Goal: Task Accomplishment & Management: Use online tool/utility

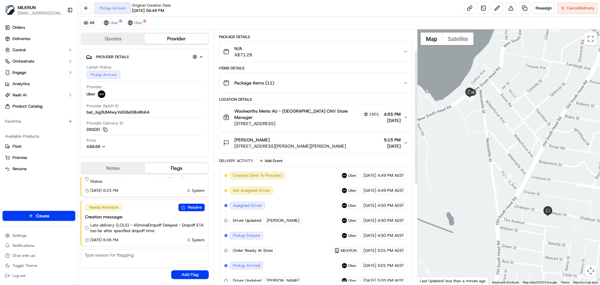
scroll to position [39, 0]
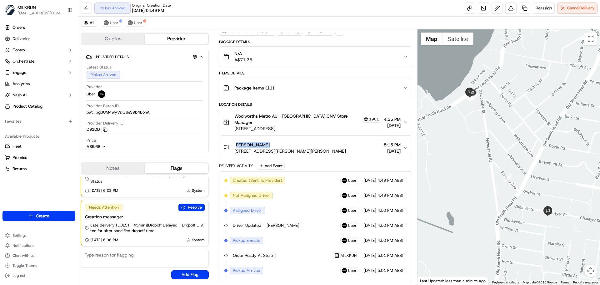
drag, startPoint x: 263, startPoint y: 137, endPoint x: 235, endPoint y: 138, distance: 27.9
click at [235, 142] on div "Mauri Abbott" at bounding box center [290, 145] width 112 height 6
copy span "Mauri Abbott"
click at [567, 11] on button "Cancel Delivery" at bounding box center [577, 8] width 40 height 11
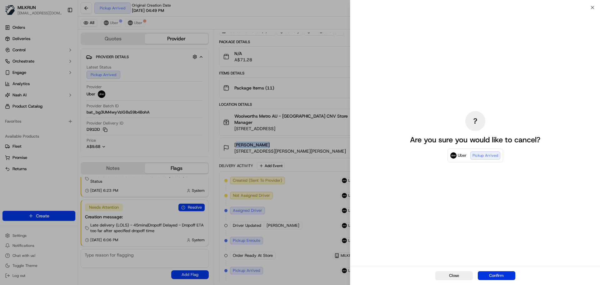
click at [495, 274] on button "Confirm" at bounding box center [497, 275] width 38 height 9
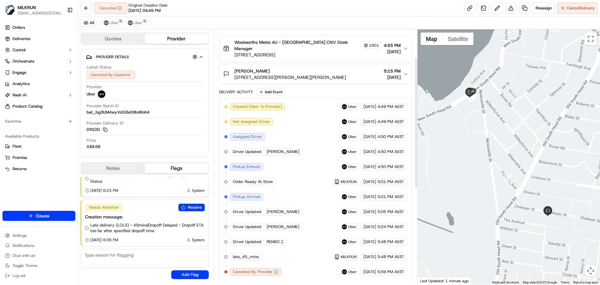
scroll to position [54, 0]
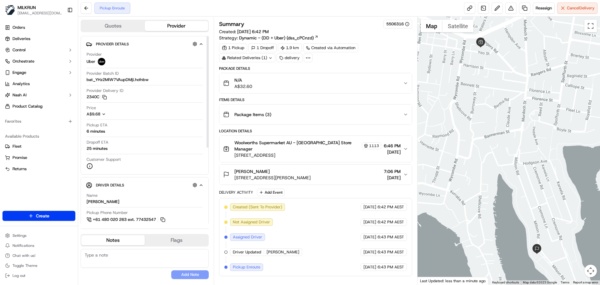
click at [268, 79] on div "N/A A$32.60" at bounding box center [313, 83] width 180 height 13
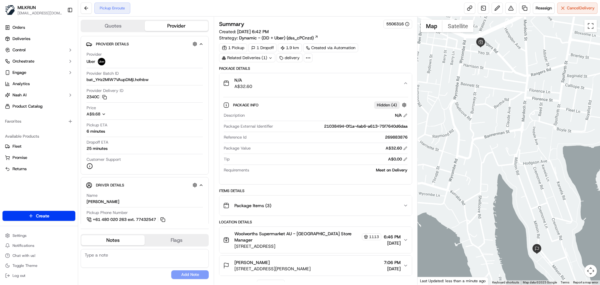
click at [268, 79] on div "N/A A$32.60" at bounding box center [313, 83] width 180 height 13
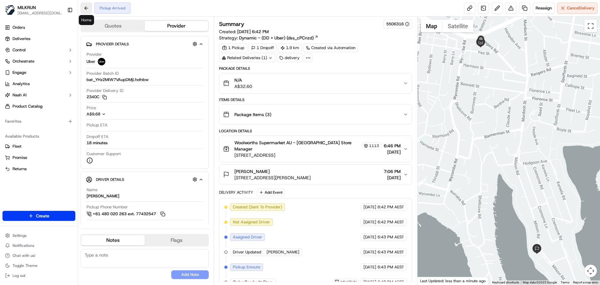
click at [85, 10] on button at bounding box center [86, 8] width 11 height 11
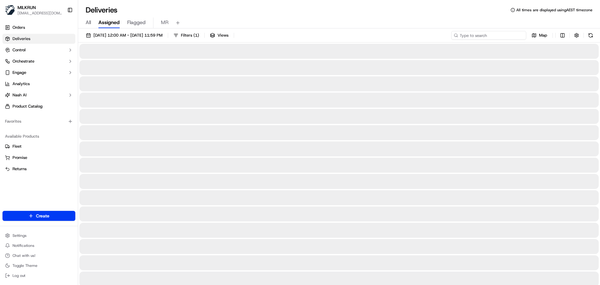
click at [507, 34] on input at bounding box center [488, 35] width 75 height 9
paste input "3c573324-5725-4e3d-b152-f6351c3fd627"
type input "3c573324-5725-4e3d-b152-f6351c3fd627"
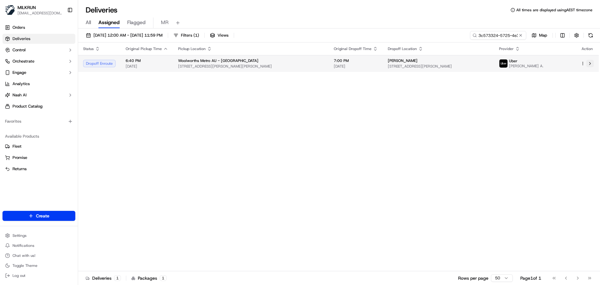
click at [590, 65] on button at bounding box center [590, 64] width 8 height 8
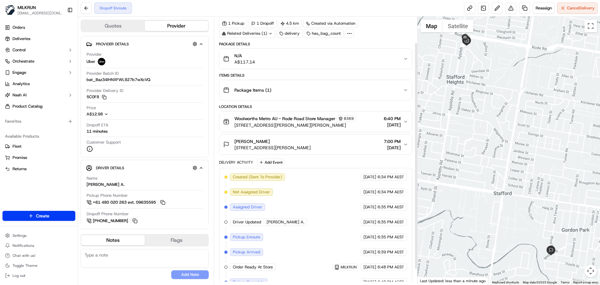
scroll to position [49, 0]
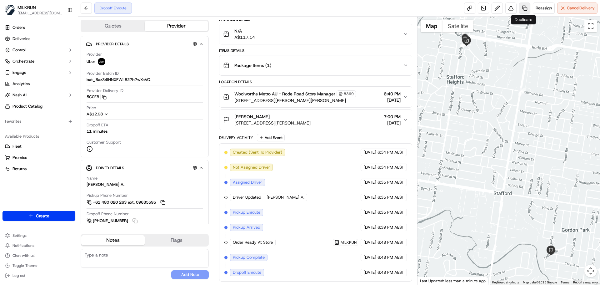
click at [527, 8] on link at bounding box center [524, 8] width 11 height 11
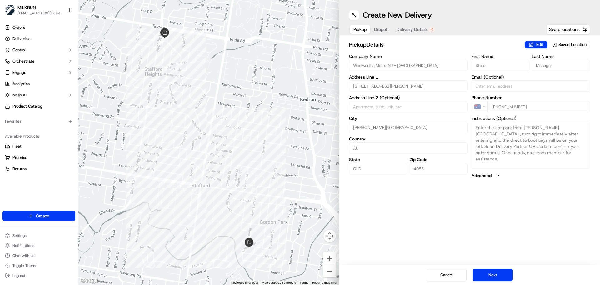
click at [376, 26] on button "Dropoff" at bounding box center [381, 29] width 23 height 9
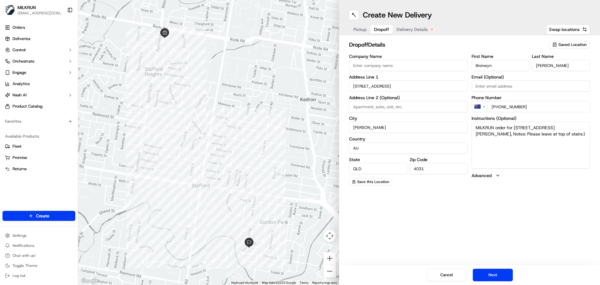
click at [408, 28] on span "Delivery Details" at bounding box center [412, 29] width 31 height 6
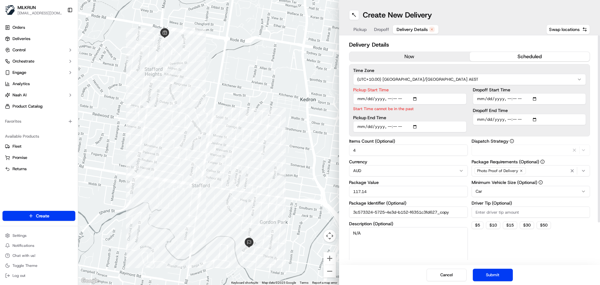
click at [424, 59] on button "now" at bounding box center [409, 56] width 120 height 9
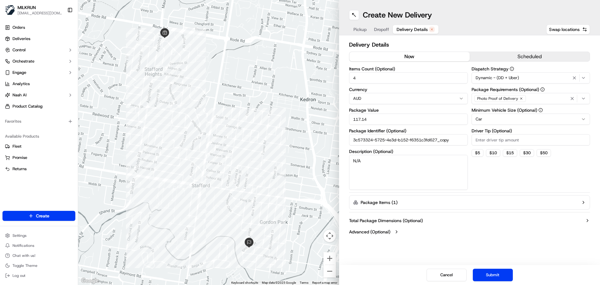
click at [491, 274] on button "Submit" at bounding box center [493, 274] width 40 height 13
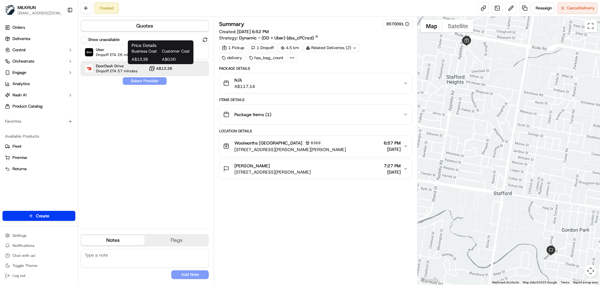
click at [143, 56] on div "Business Cost Customer Cost A$13.38 A$0.00" at bounding box center [161, 55] width 58 height 14
click at [114, 51] on span "Uber" at bounding box center [117, 49] width 42 height 5
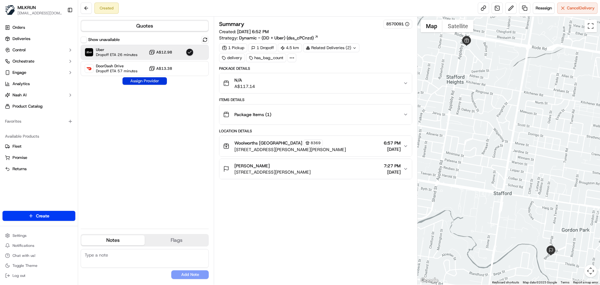
click at [137, 80] on button "Assign Provider" at bounding box center [145, 81] width 44 height 8
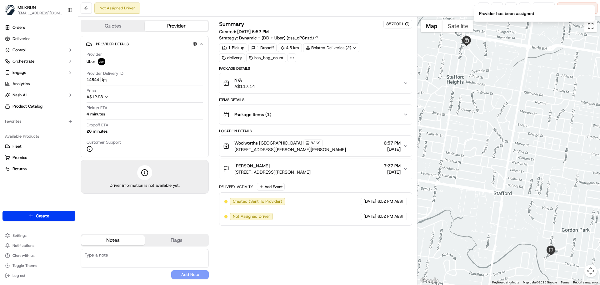
drag, startPoint x: 446, startPoint y: 6, endPoint x: 573, endPoint y: 9, distance: 126.6
click at [448, 6] on div "Not Assigned Driver Reassign Cancel Delivery" at bounding box center [339, 8] width 522 height 17
click at [592, 11] on icon "Notifications (F8)" at bounding box center [589, 10] width 5 height 5
click at [484, 8] on link at bounding box center [483, 8] width 11 height 11
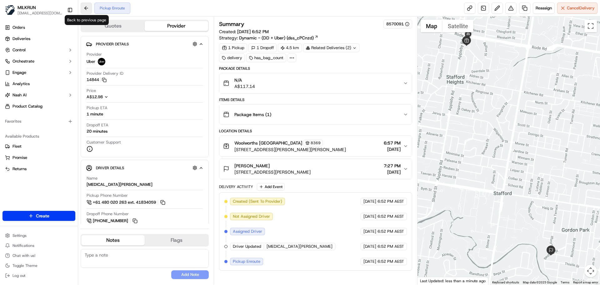
click at [84, 9] on button at bounding box center [86, 8] width 11 height 11
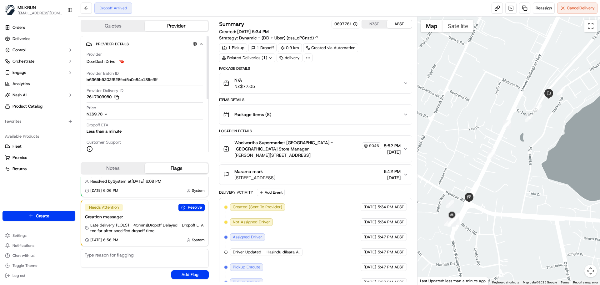
scroll to position [85, 0]
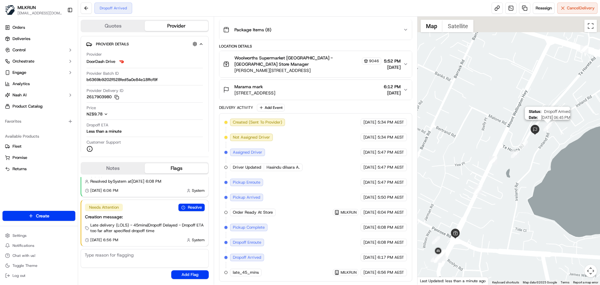
drag, startPoint x: 556, startPoint y: 104, endPoint x: 551, endPoint y: 125, distance: 20.9
click at [551, 125] on div "Status : Dropoff Arrived Date : 09/17/2025 06:45 PM" at bounding box center [509, 151] width 183 height 268
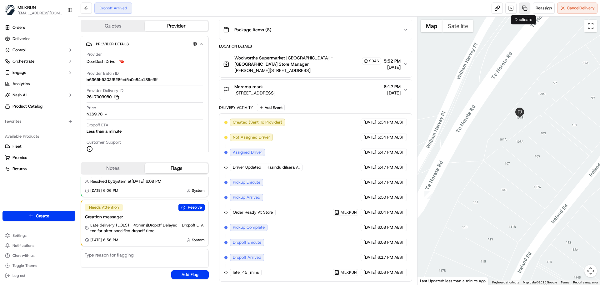
click at [521, 9] on link at bounding box center [524, 8] width 11 height 11
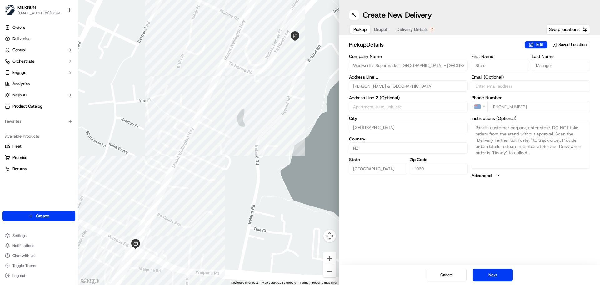
click at [384, 29] on span "Dropoff" at bounding box center [381, 29] width 15 height 6
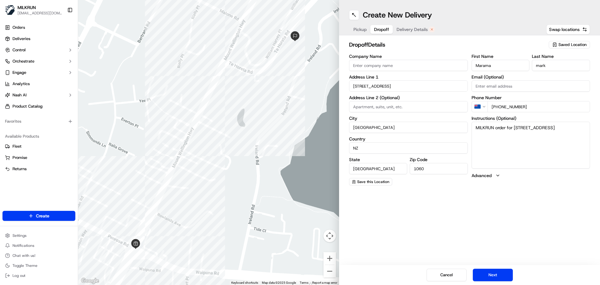
click at [410, 29] on span "Delivery Details" at bounding box center [412, 29] width 31 height 6
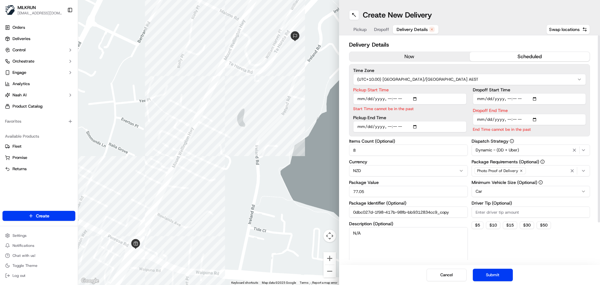
drag, startPoint x: 415, startPoint y: 37, endPoint x: 433, endPoint y: 56, distance: 26.1
click at [433, 56] on button "now" at bounding box center [409, 56] width 120 height 9
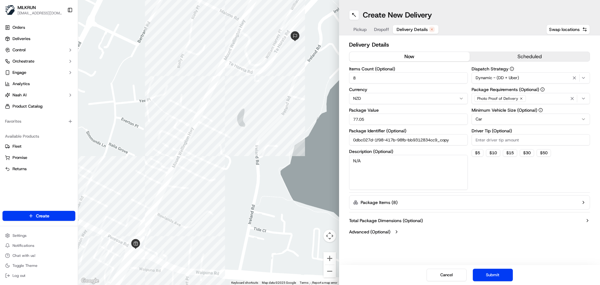
click at [503, 277] on button "Submit" at bounding box center [493, 274] width 40 height 13
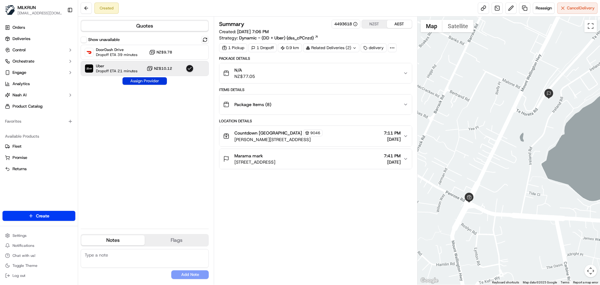
click at [128, 81] on button "Assign Provider" at bounding box center [145, 81] width 44 height 8
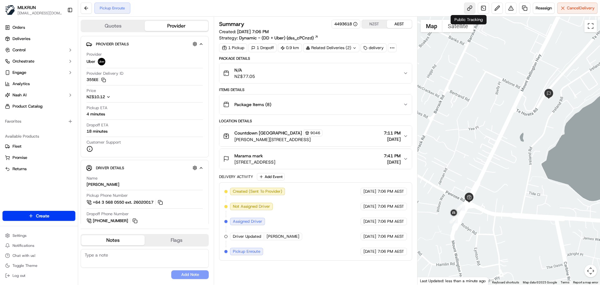
click at [472, 9] on link at bounding box center [469, 8] width 11 height 11
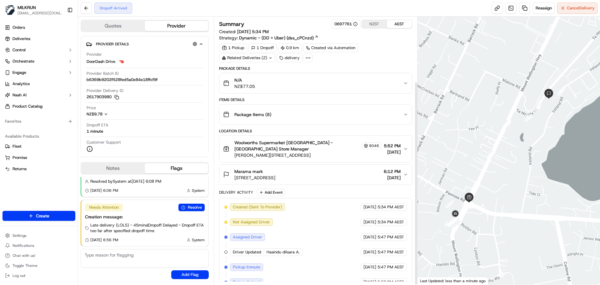
scroll to position [85, 0]
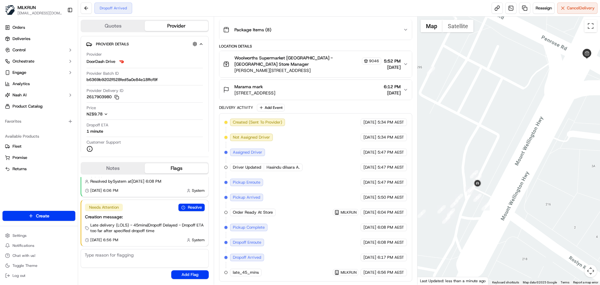
drag, startPoint x: 457, startPoint y: 205, endPoint x: 485, endPoint y: 233, distance: 39.6
click at [485, 233] on div at bounding box center [509, 151] width 183 height 268
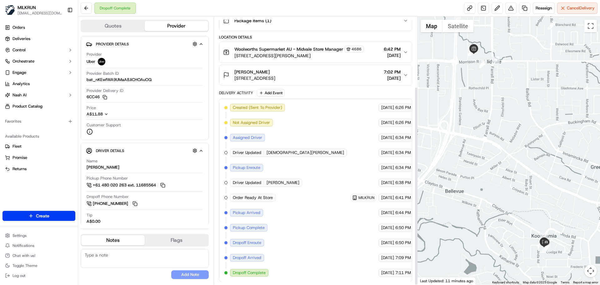
scroll to position [94, 0]
click at [546, 6] on span "Reassign" at bounding box center [544, 8] width 16 height 6
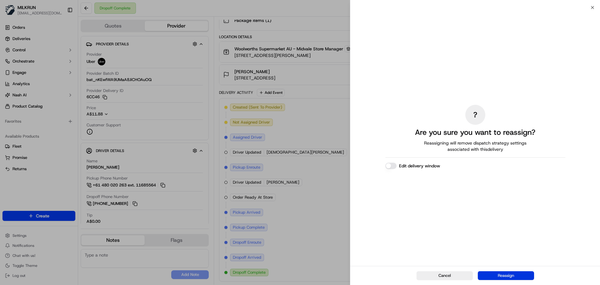
click at [509, 273] on button "Reassign" at bounding box center [506, 275] width 56 height 9
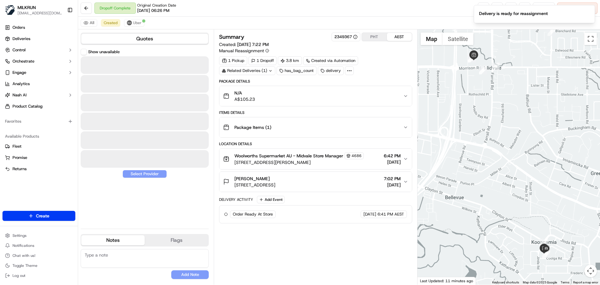
scroll to position [0, 0]
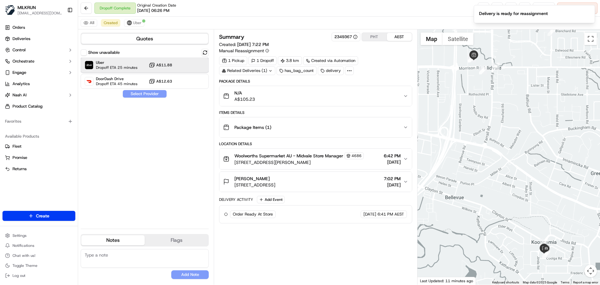
click at [131, 68] on span "Dropoff ETA 25 minutes" at bounding box center [117, 67] width 42 height 5
click at [138, 95] on button "Assign Provider" at bounding box center [145, 94] width 44 height 8
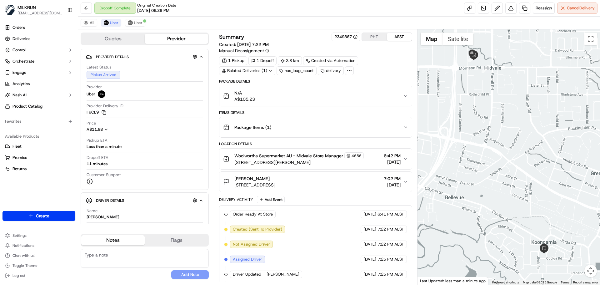
click at [313, 96] on div "N/A A$105.23" at bounding box center [313, 96] width 180 height 13
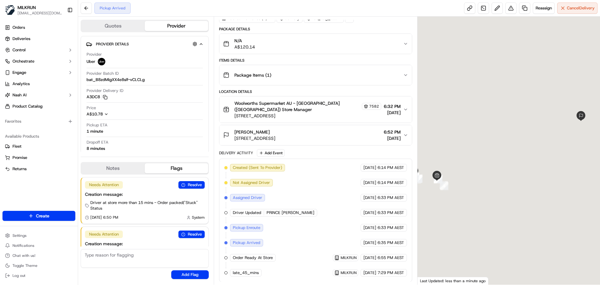
scroll to position [27, 0]
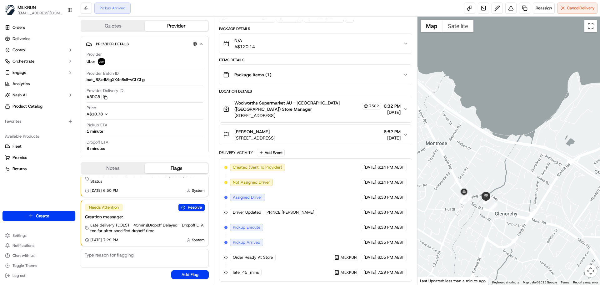
drag, startPoint x: 519, startPoint y: 172, endPoint x: 565, endPoint y: 190, distance: 49.9
click at [565, 190] on div at bounding box center [509, 151] width 183 height 268
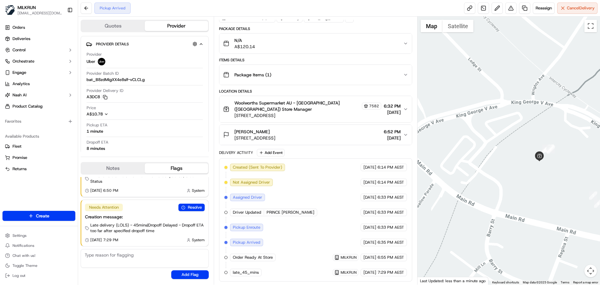
drag, startPoint x: 600, startPoint y: 200, endPoint x: 471, endPoint y: 187, distance: 129.5
click at [482, 185] on div at bounding box center [509, 151] width 183 height 268
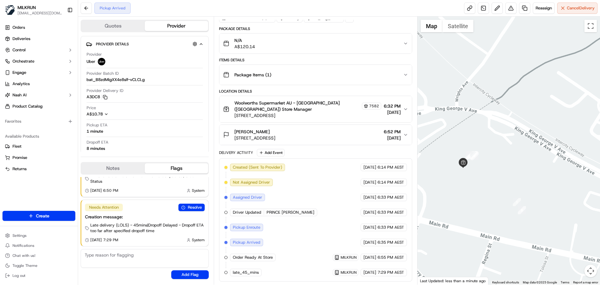
drag, startPoint x: 500, startPoint y: 188, endPoint x: 472, endPoint y: 186, distance: 27.9
click at [472, 186] on div at bounding box center [509, 151] width 183 height 268
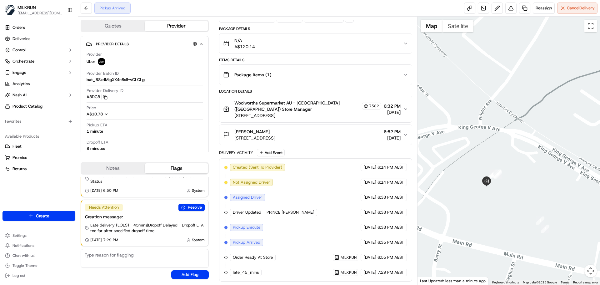
drag, startPoint x: 454, startPoint y: 172, endPoint x: 503, endPoint y: 196, distance: 54.8
click at [503, 196] on div at bounding box center [509, 151] width 183 height 268
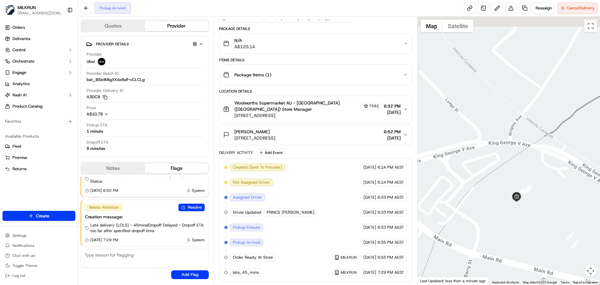
drag, startPoint x: 499, startPoint y: 214, endPoint x: 509, endPoint y: 217, distance: 10.4
click at [509, 217] on div at bounding box center [509, 151] width 183 height 268
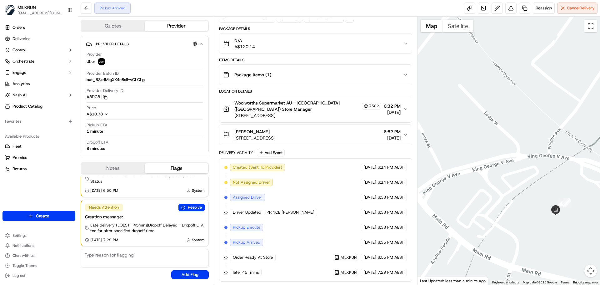
drag, startPoint x: 484, startPoint y: 203, endPoint x: 490, endPoint y: 206, distance: 6.3
click at [490, 206] on div at bounding box center [509, 151] width 183 height 268
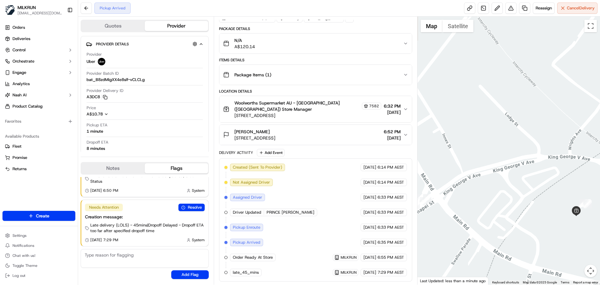
drag, startPoint x: 459, startPoint y: 199, endPoint x: 487, endPoint y: 200, distance: 28.1
click at [487, 200] on div at bounding box center [509, 151] width 183 height 268
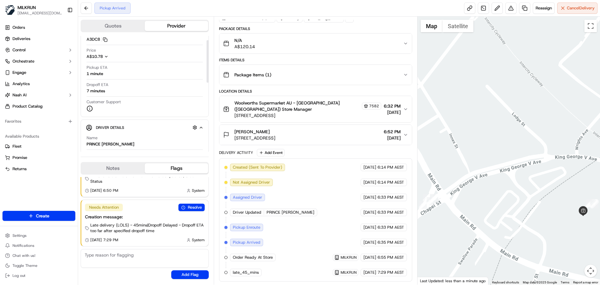
scroll to position [125, 0]
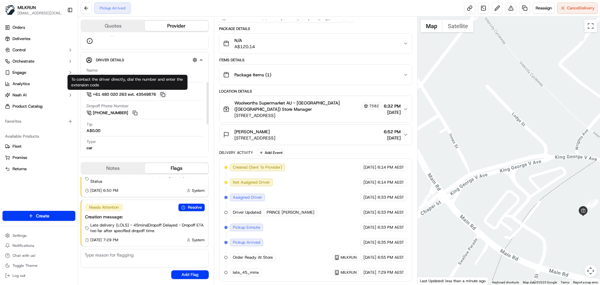
click at [166, 93] on button at bounding box center [162, 94] width 7 height 7
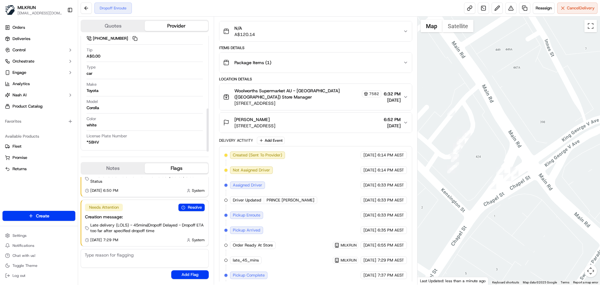
scroll to position [70, 0]
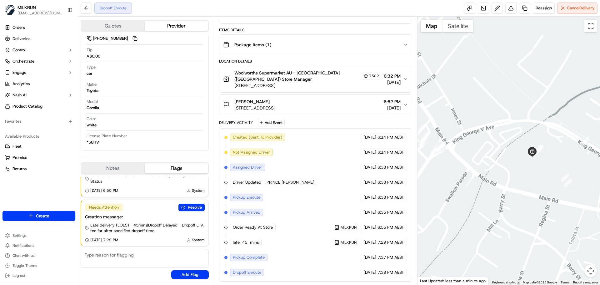
drag, startPoint x: 561, startPoint y: 210, endPoint x: 442, endPoint y: 164, distance: 127.9
click at [442, 164] on div at bounding box center [509, 151] width 183 height 268
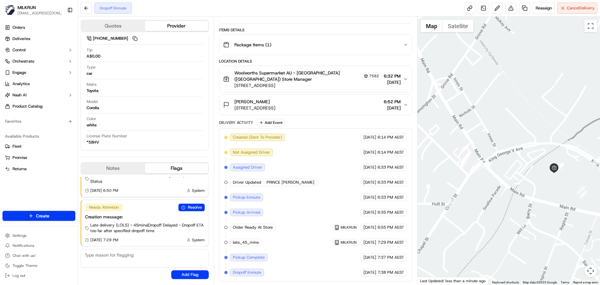
drag, startPoint x: 482, startPoint y: 174, endPoint x: 529, endPoint y: 201, distance: 54.0
click at [529, 201] on div at bounding box center [509, 151] width 183 height 268
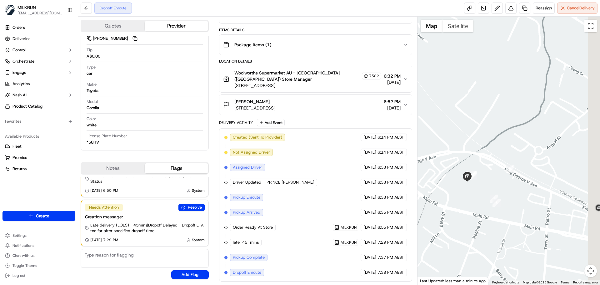
drag, startPoint x: 561, startPoint y: 187, endPoint x: 485, endPoint y: 219, distance: 82.3
click at [485, 219] on div at bounding box center [509, 151] width 183 height 268
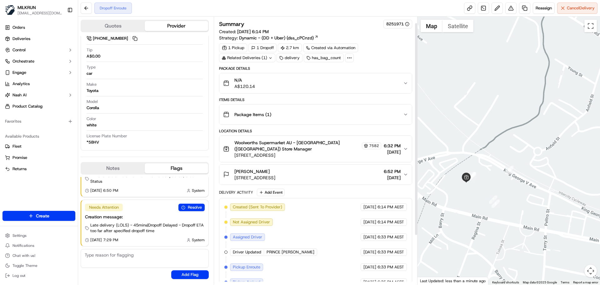
scroll to position [63, 0]
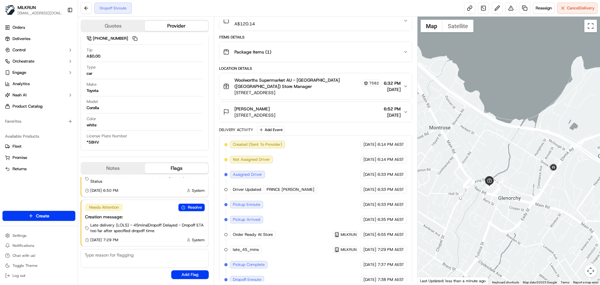
drag, startPoint x: 553, startPoint y: 205, endPoint x: 537, endPoint y: 206, distance: 16.0
click at [539, 206] on div at bounding box center [509, 151] width 183 height 268
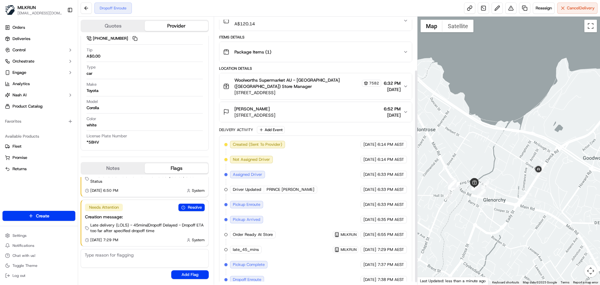
scroll to position [70, 0]
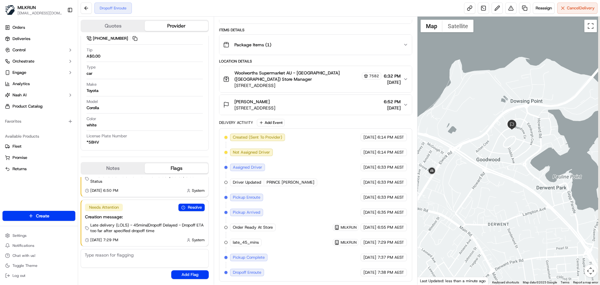
drag, startPoint x: 551, startPoint y: 183, endPoint x: 452, endPoint y: 185, distance: 99.1
click at [452, 185] on div at bounding box center [509, 151] width 183 height 268
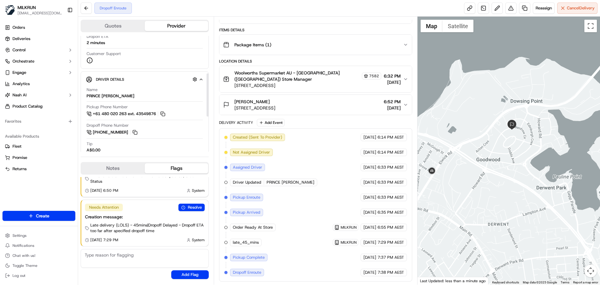
scroll to position [6, 0]
